Goal: Transaction & Acquisition: Purchase product/service

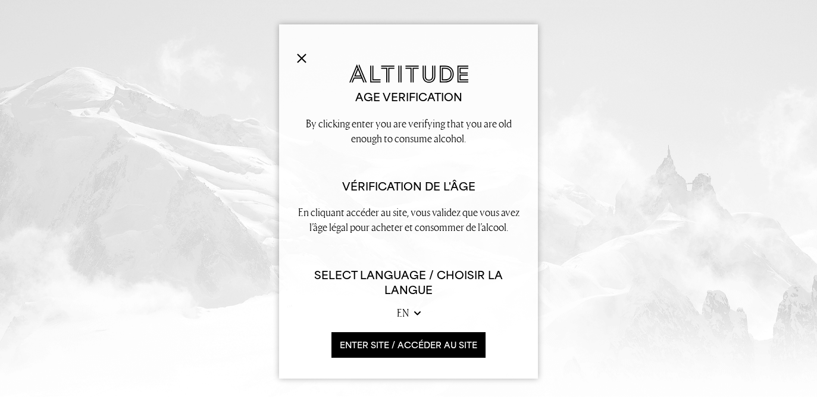
click at [354, 349] on button "ENTER SITE / accéder au site" at bounding box center [408, 345] width 154 height 26
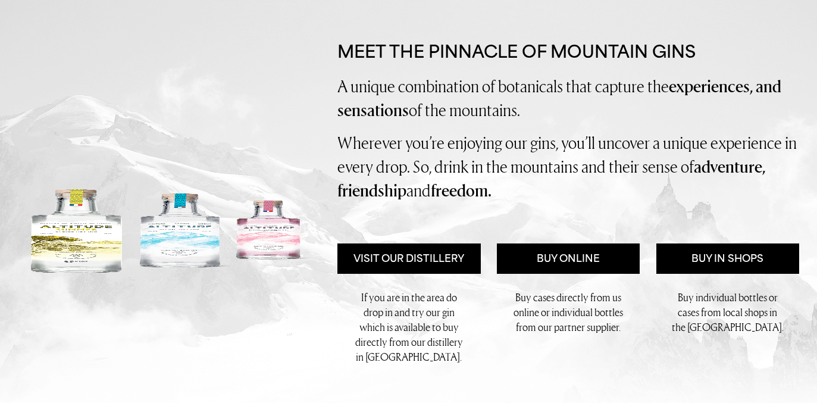
scroll to position [122, 0]
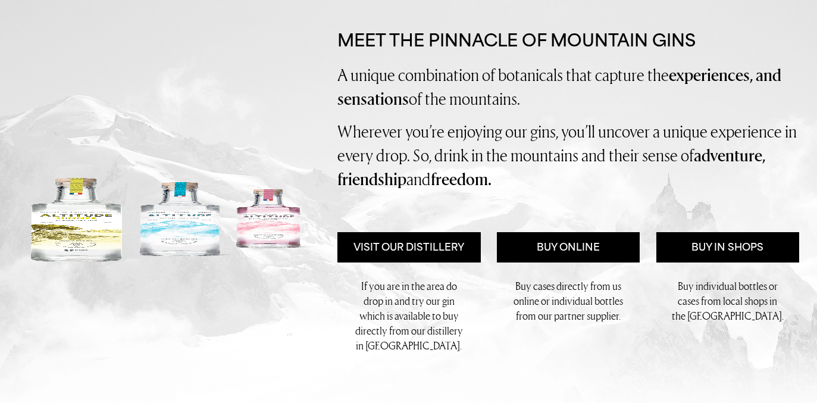
click at [74, 227] on img at bounding box center [169, 220] width 302 height 89
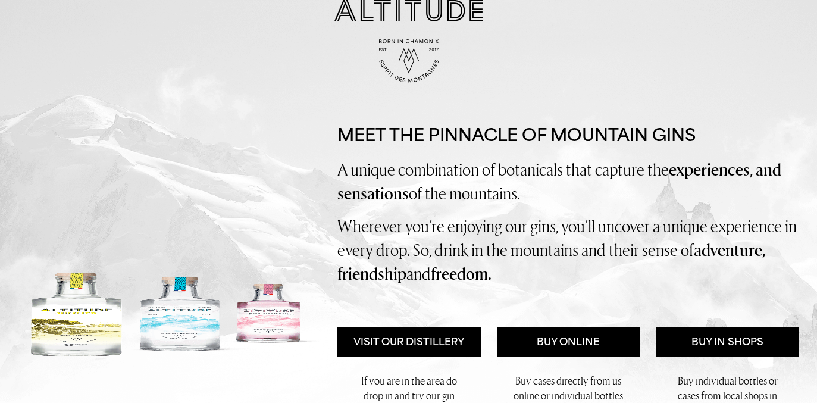
scroll to position [0, 0]
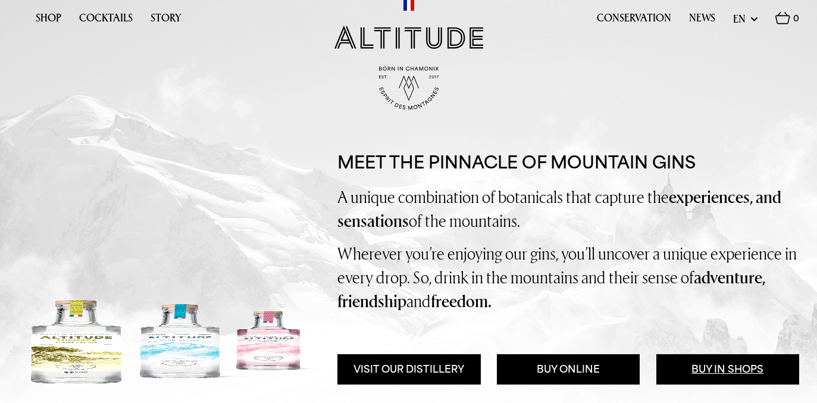
click at [659, 362] on link "Buy in Shops" at bounding box center [727, 369] width 143 height 30
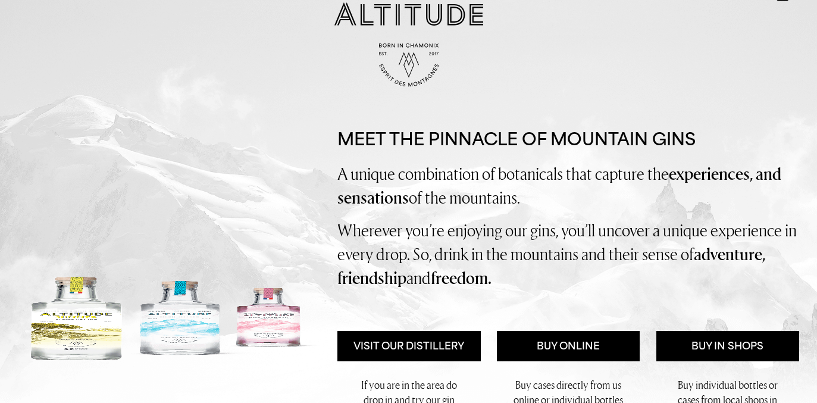
scroll to position [49, 0]
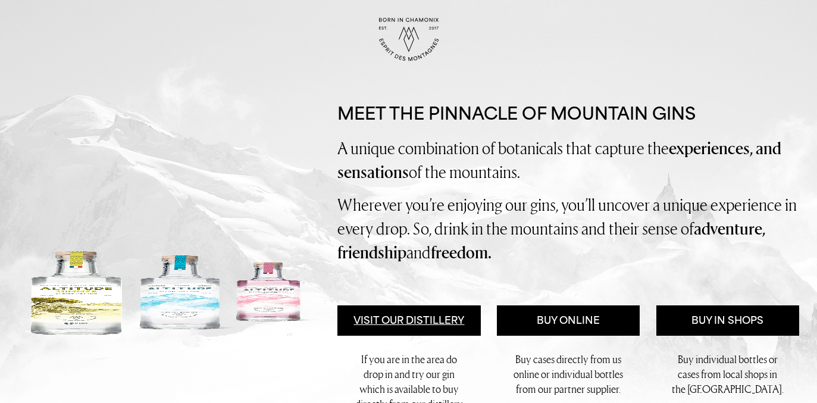
click at [437, 318] on link "Visit Our Distillery" at bounding box center [408, 320] width 143 height 30
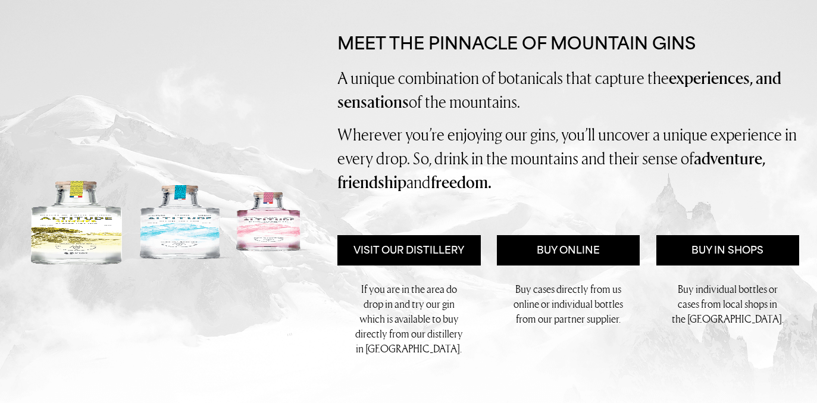
scroll to position [0, 0]
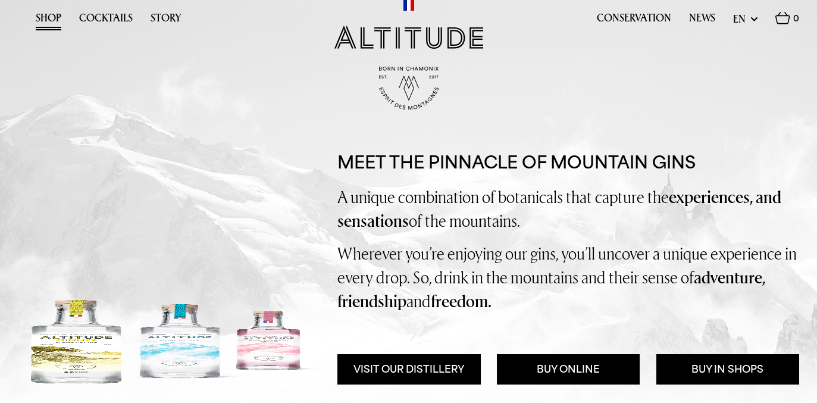
click at [49, 19] on link "Shop" at bounding box center [49, 21] width 26 height 18
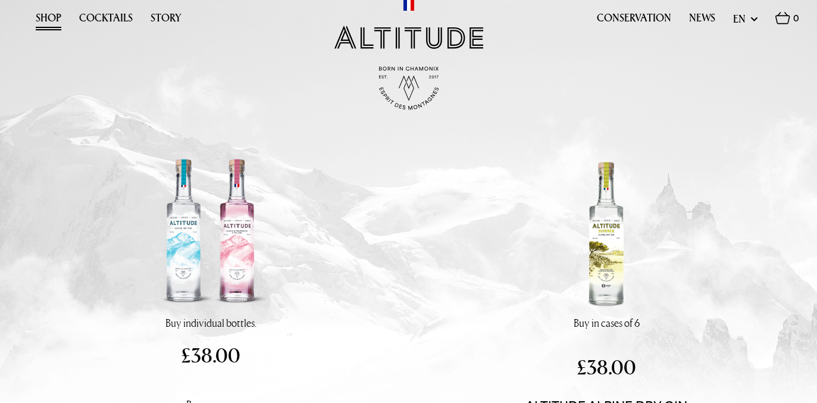
click at [182, 232] on div at bounding box center [210, 234] width 178 height 164
click at [198, 324] on p "Buy individual bottles." at bounding box center [210, 322] width 91 height 15
